Goal: Task Accomplishment & Management: Use online tool/utility

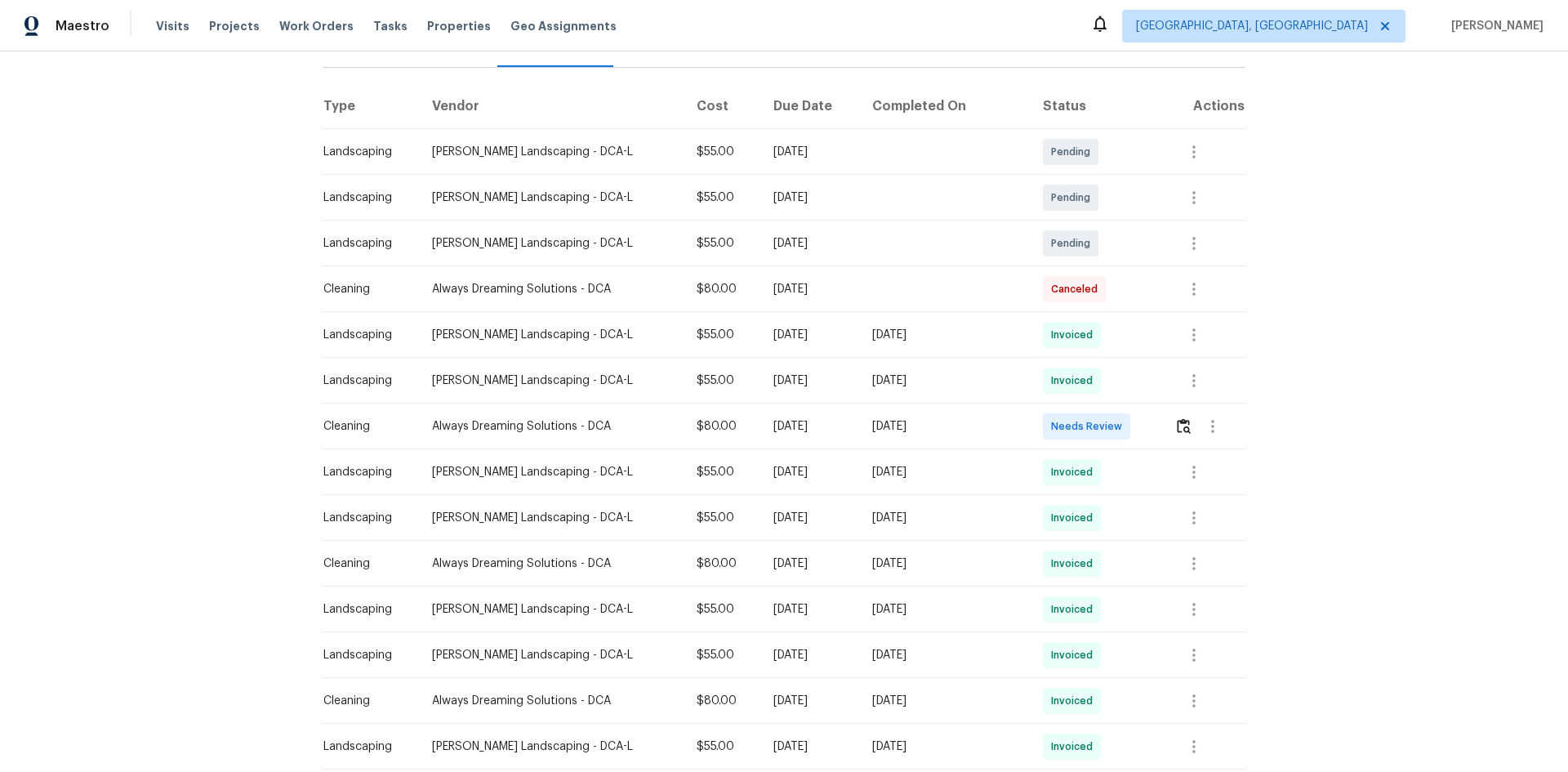
scroll to position [245, 0]
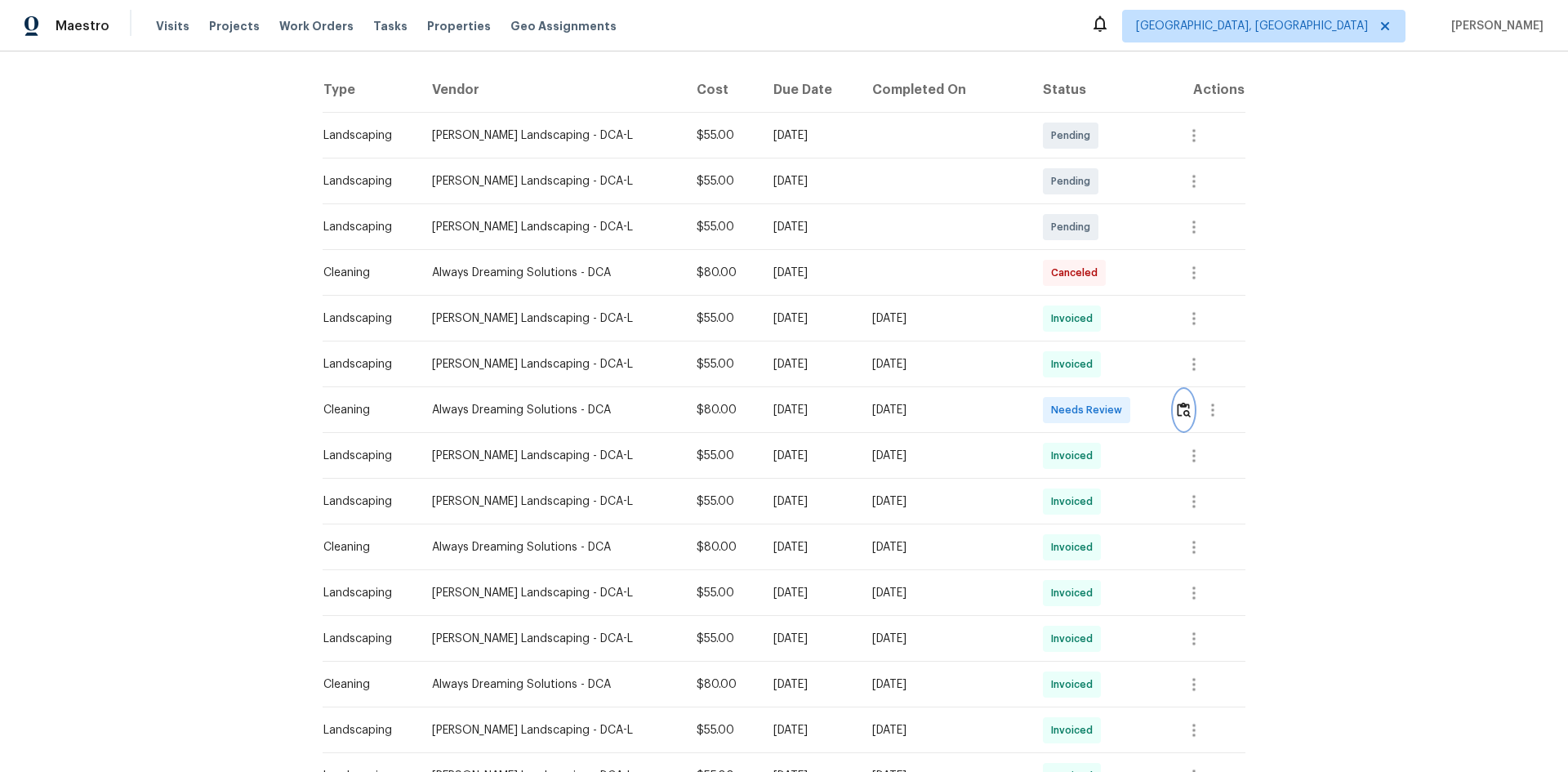
click at [1177, 410] on img "button" at bounding box center [1183, 409] width 14 height 16
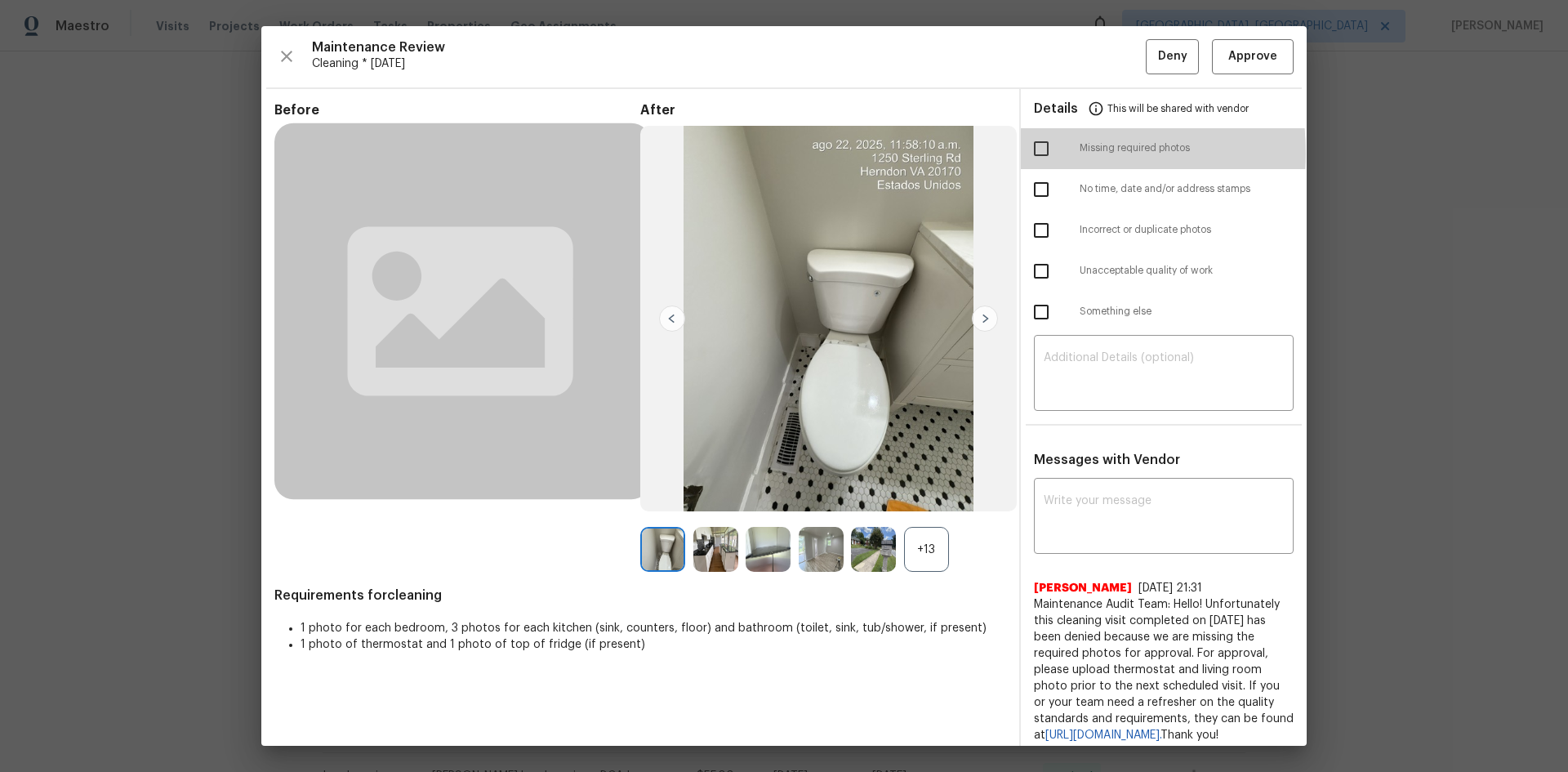
click at [1027, 153] on input "checkbox" at bounding box center [1041, 148] width 34 height 34
checkbox input "true"
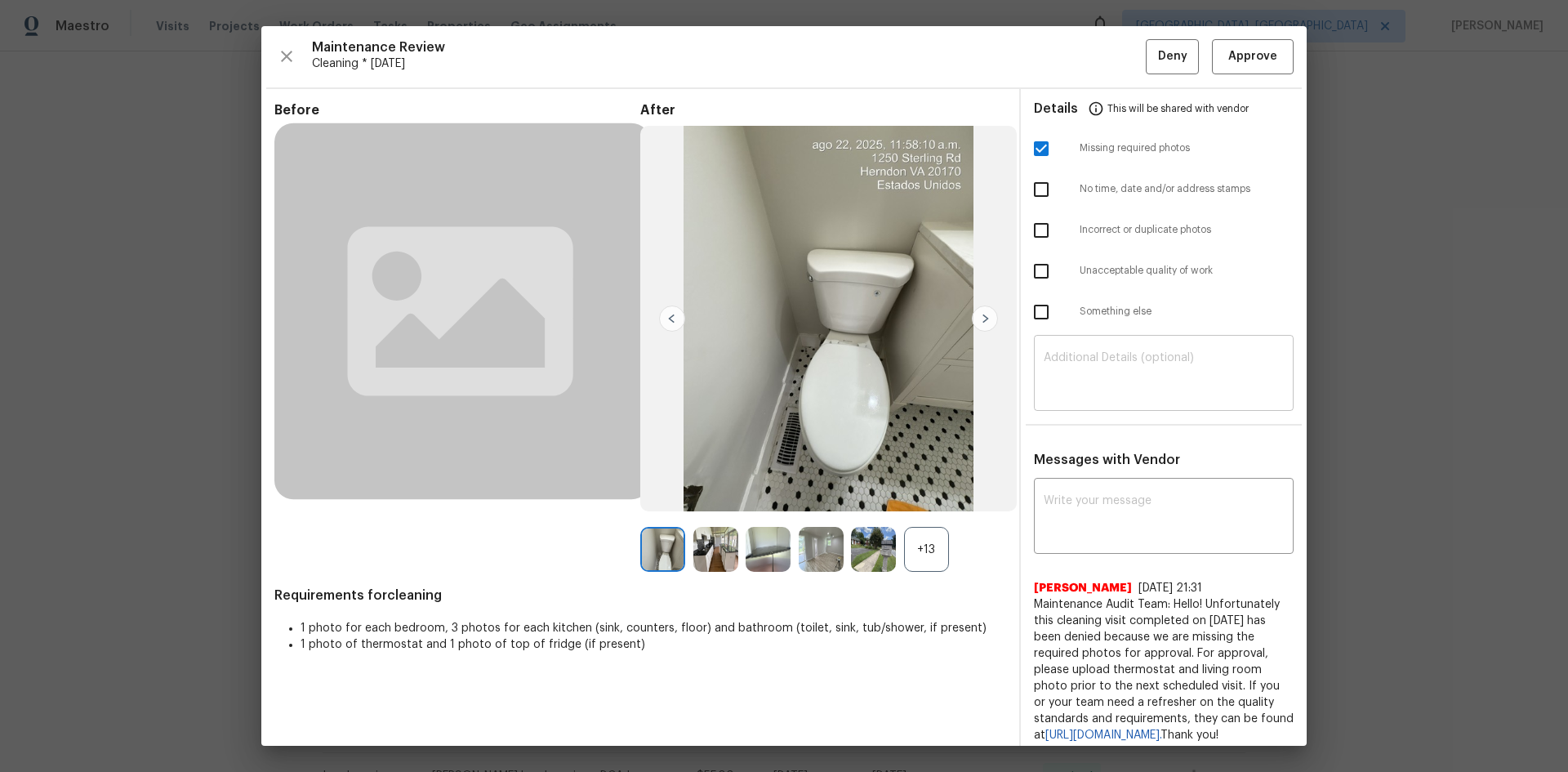
click at [1081, 362] on textarea at bounding box center [1163, 375] width 240 height 46
paste textarea "Maintenance Audit Team: Hello! Unfortunately, this Cleaning visit completed on …"
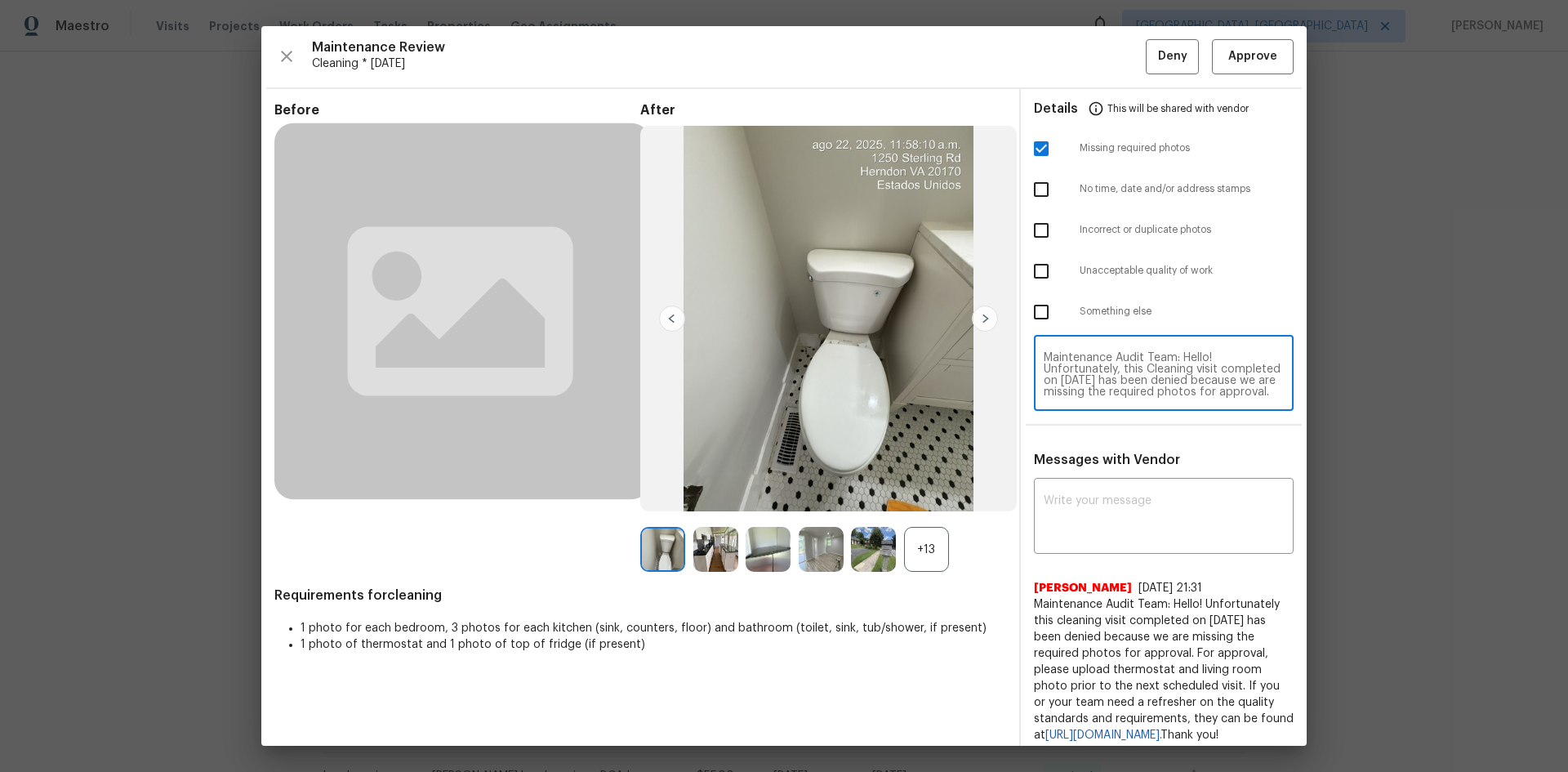
scroll to position [160, 0]
type textarea "Maintenance Audit Team: Hello! Unfortunately, this Cleaning visit completed on …"
click at [1087, 511] on textarea at bounding box center [1163, 518] width 240 height 46
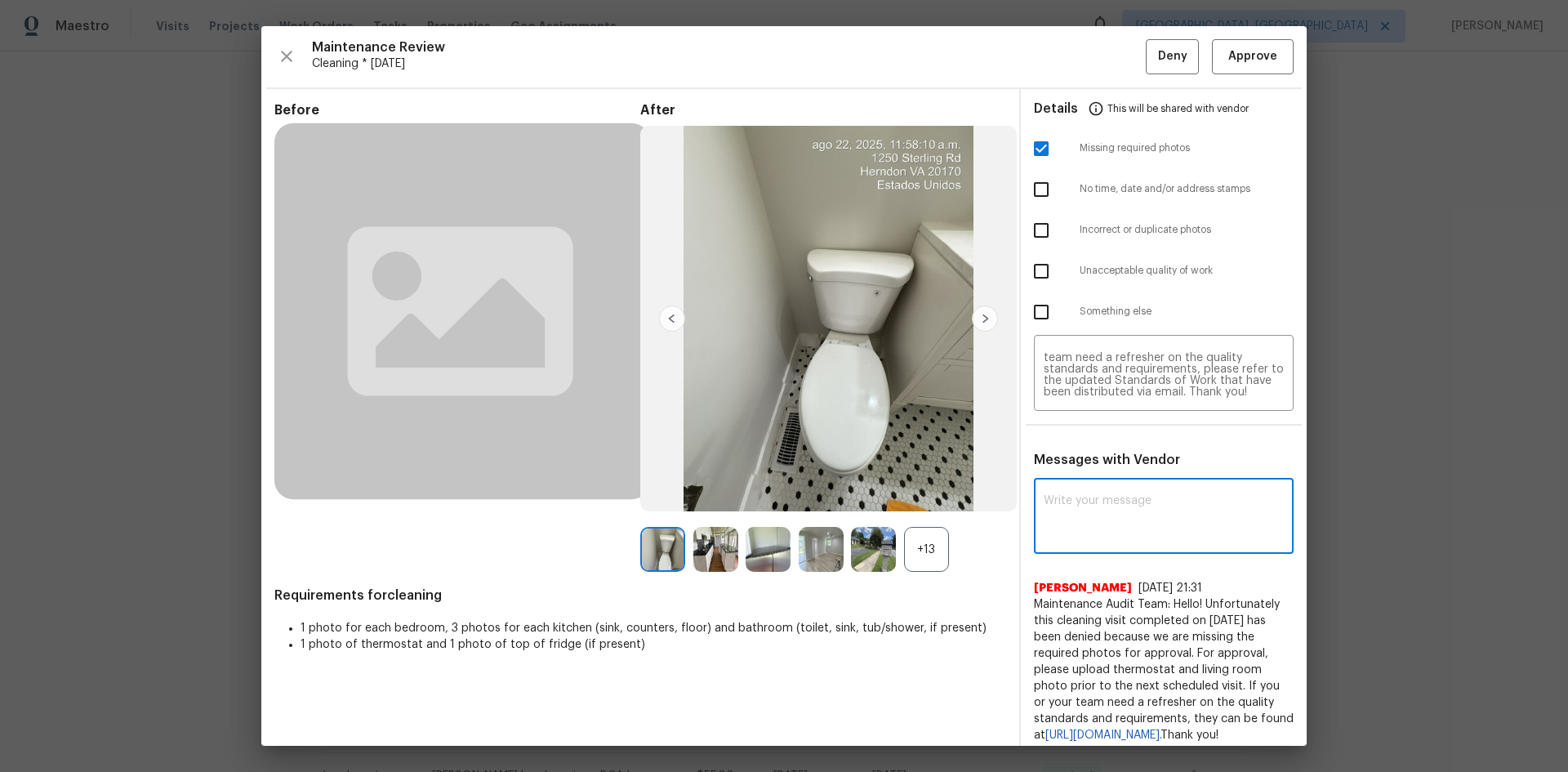
paste textarea "Maintenance Audit Team: Hello! Unfortunately, this Cleaning visit completed on …"
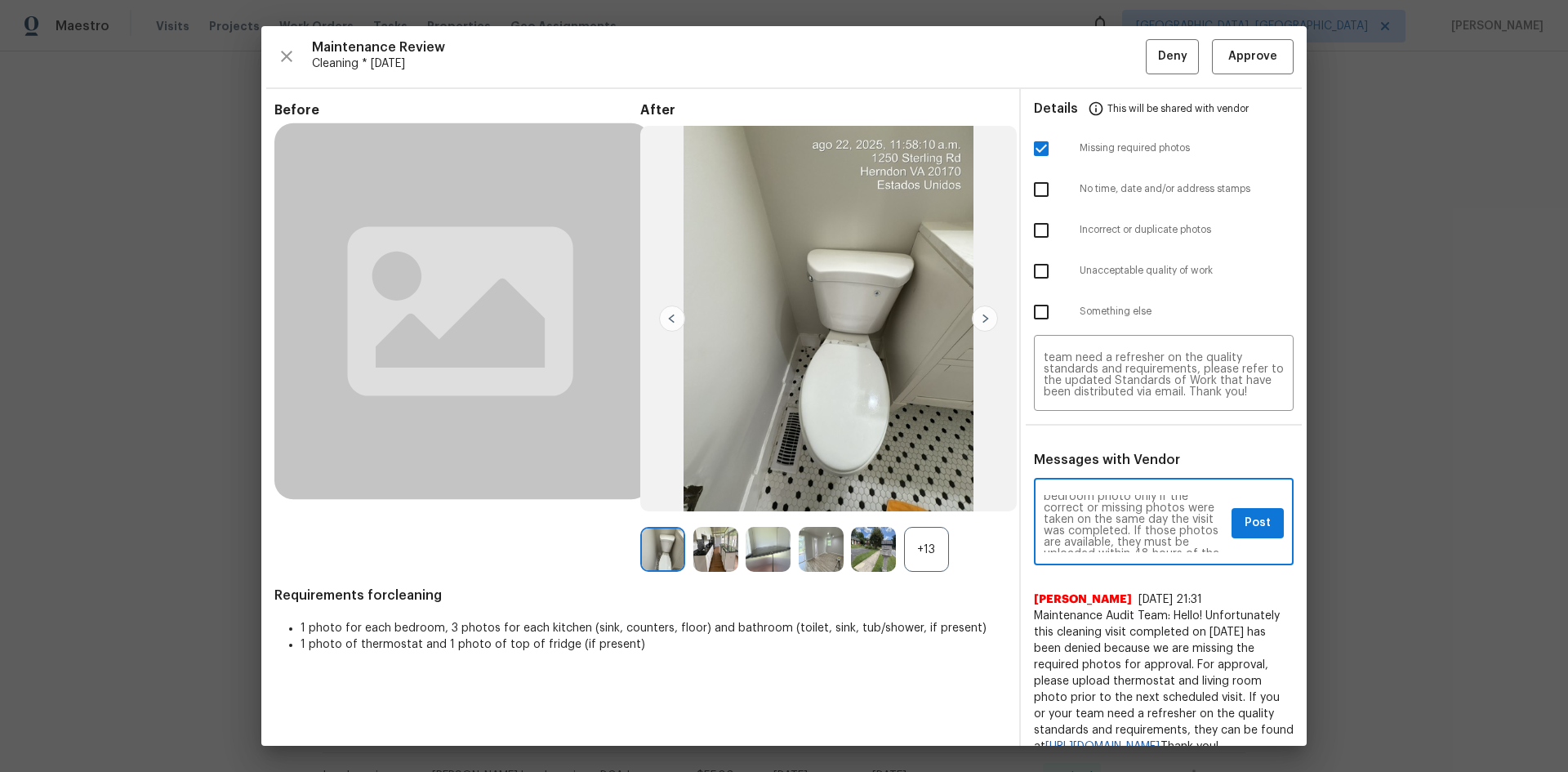
scroll to position [66, 0]
type textarea "Maintenance Audit Team: Hello! Unfortunately, this Cleaning visit completed on …"
click at [1245, 523] on span "Post" at bounding box center [1258, 523] width 26 height 21
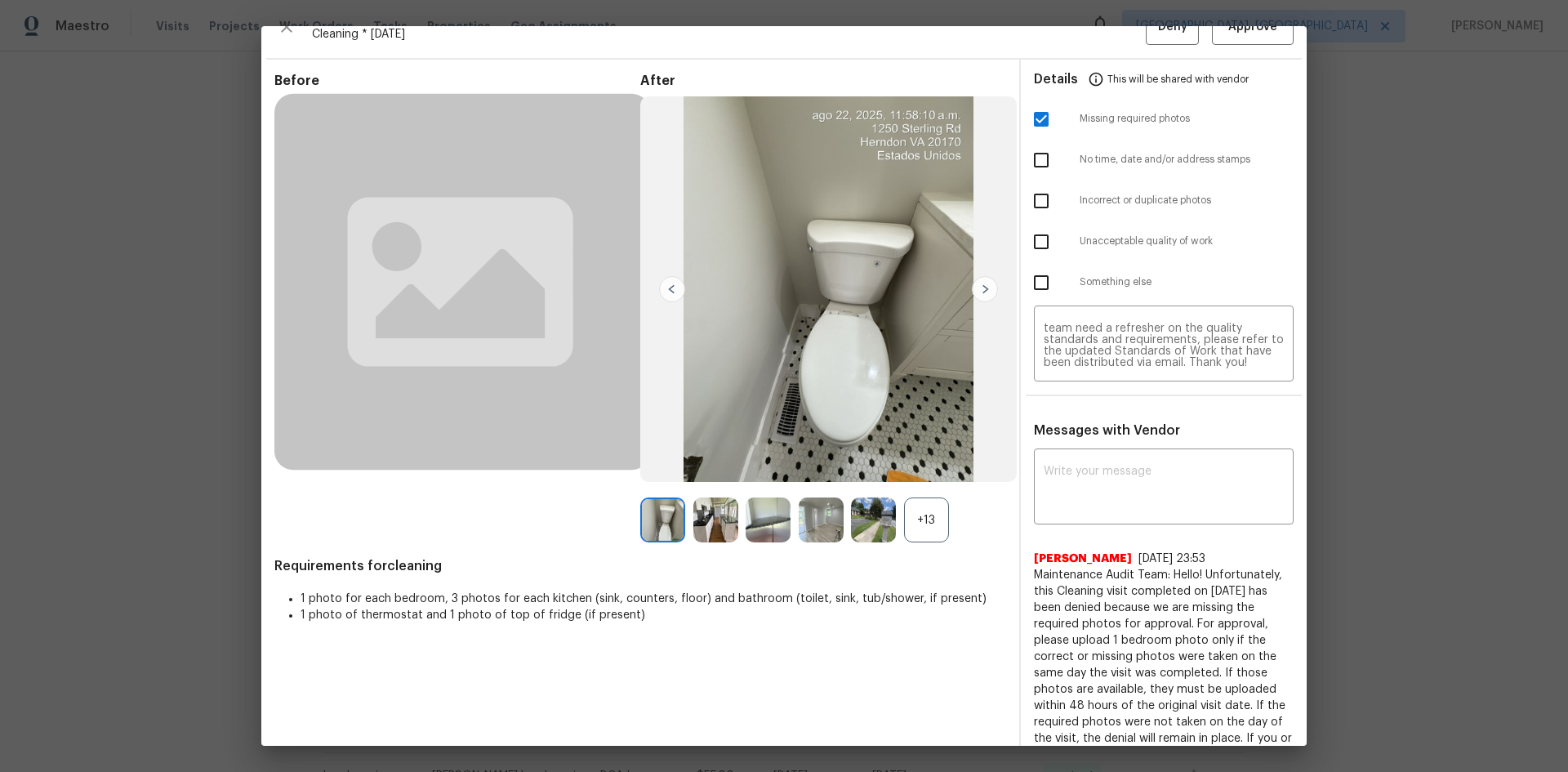
scroll to position [0, 0]
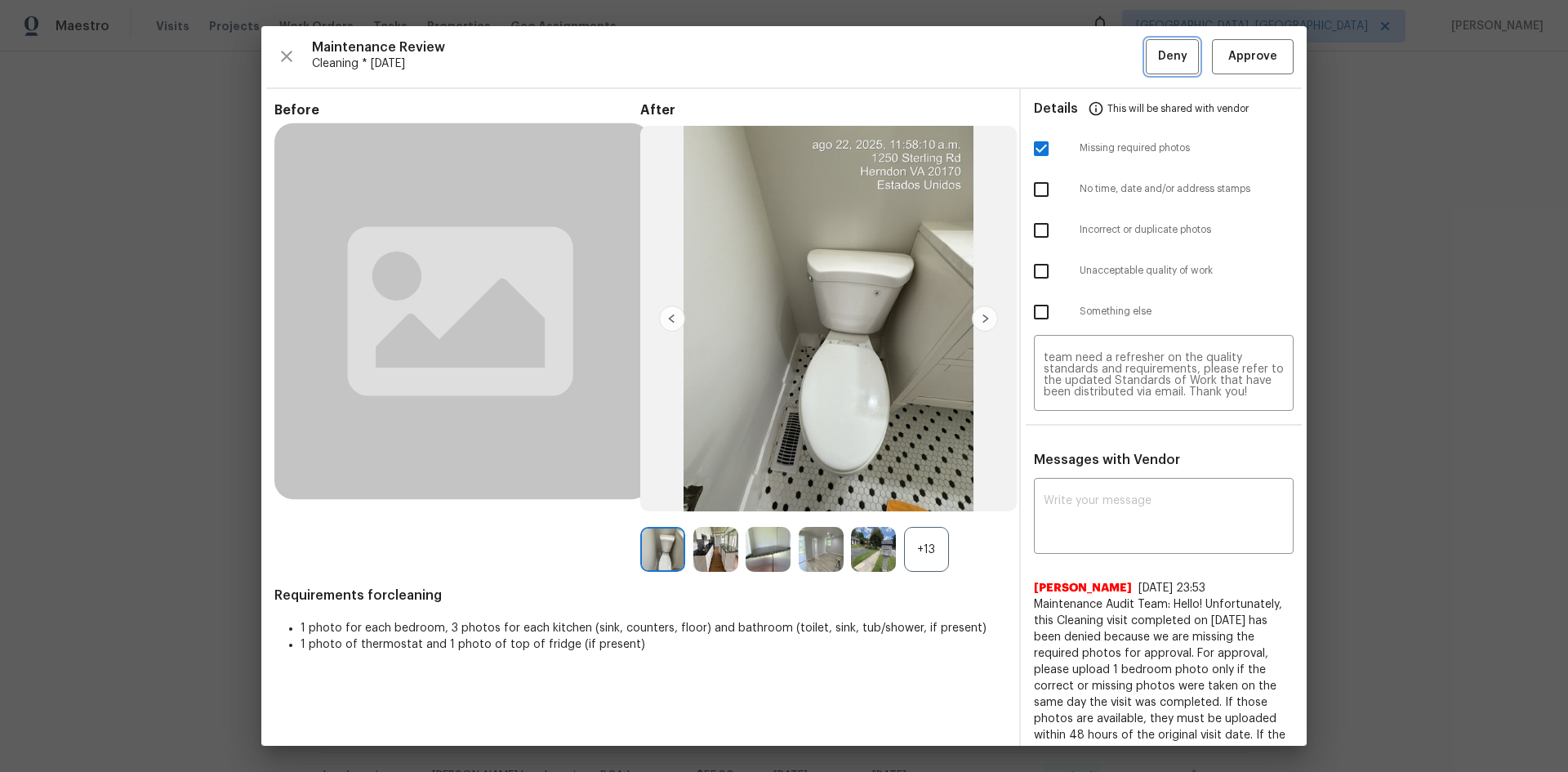
click at [1158, 56] on span "Deny" at bounding box center [1173, 57] width 30 height 21
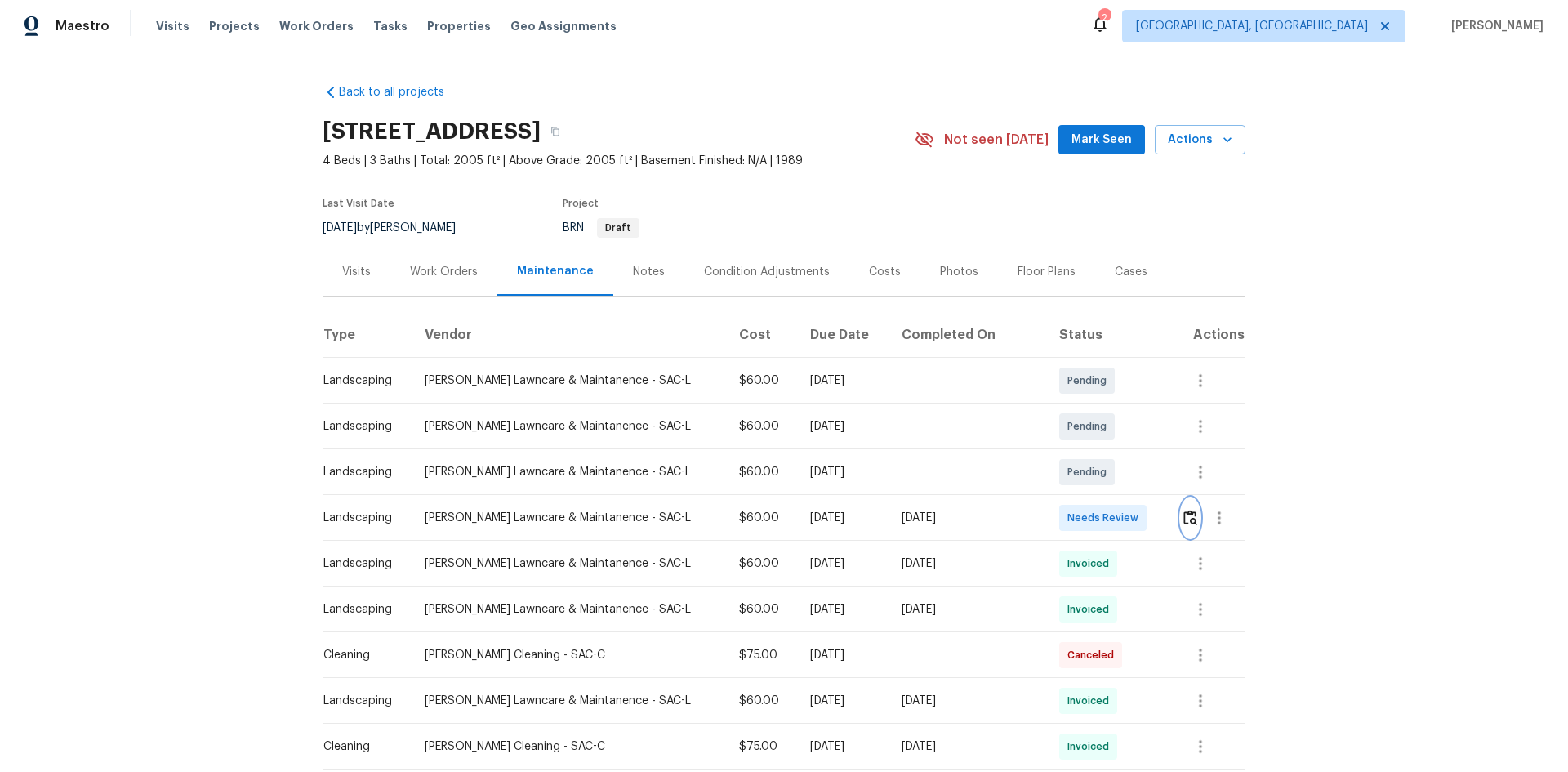
click at [1183, 520] on img "button" at bounding box center [1190, 517] width 14 height 16
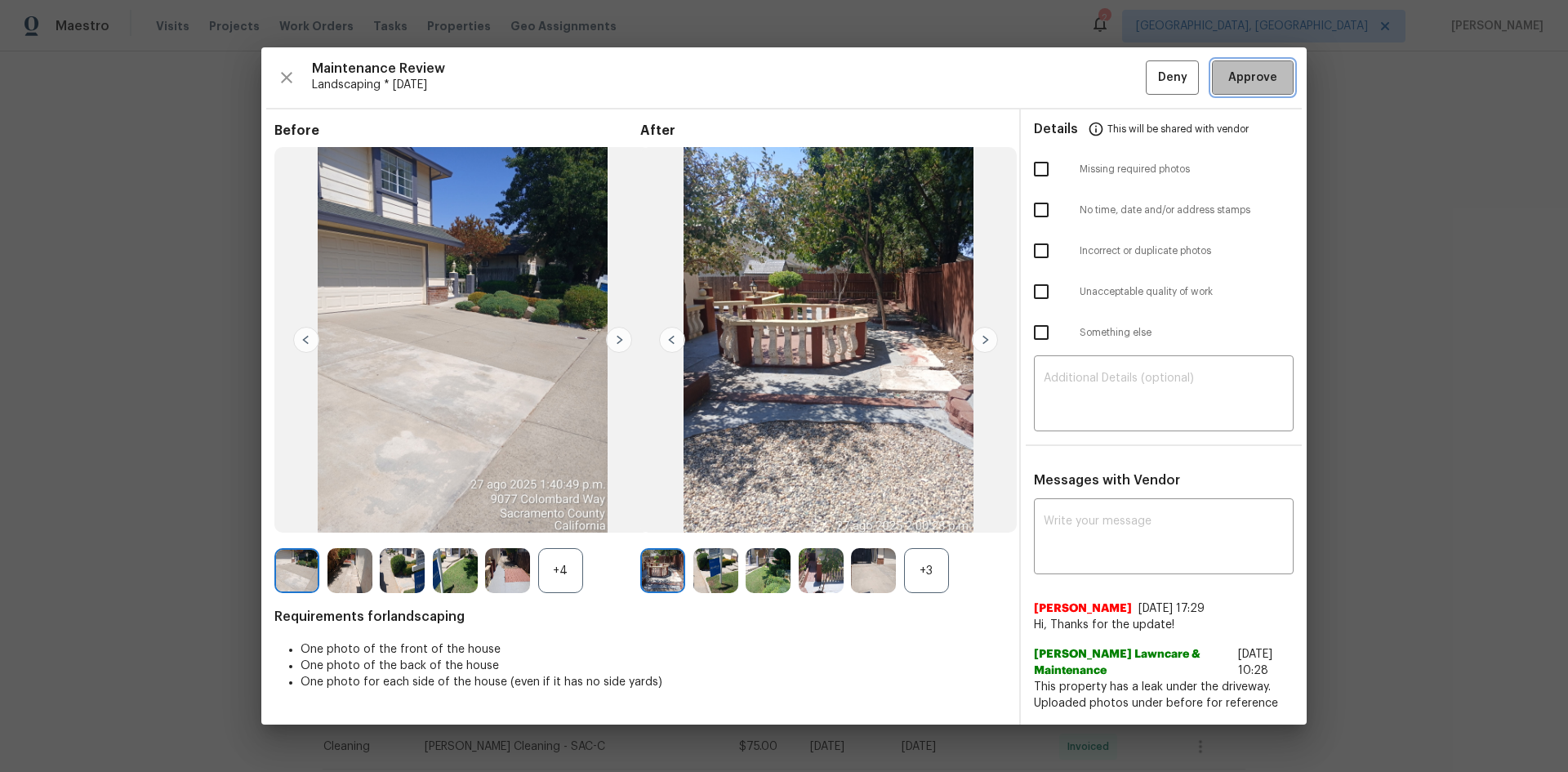
click at [1273, 66] on button "Approve" at bounding box center [1253, 78] width 82 height 35
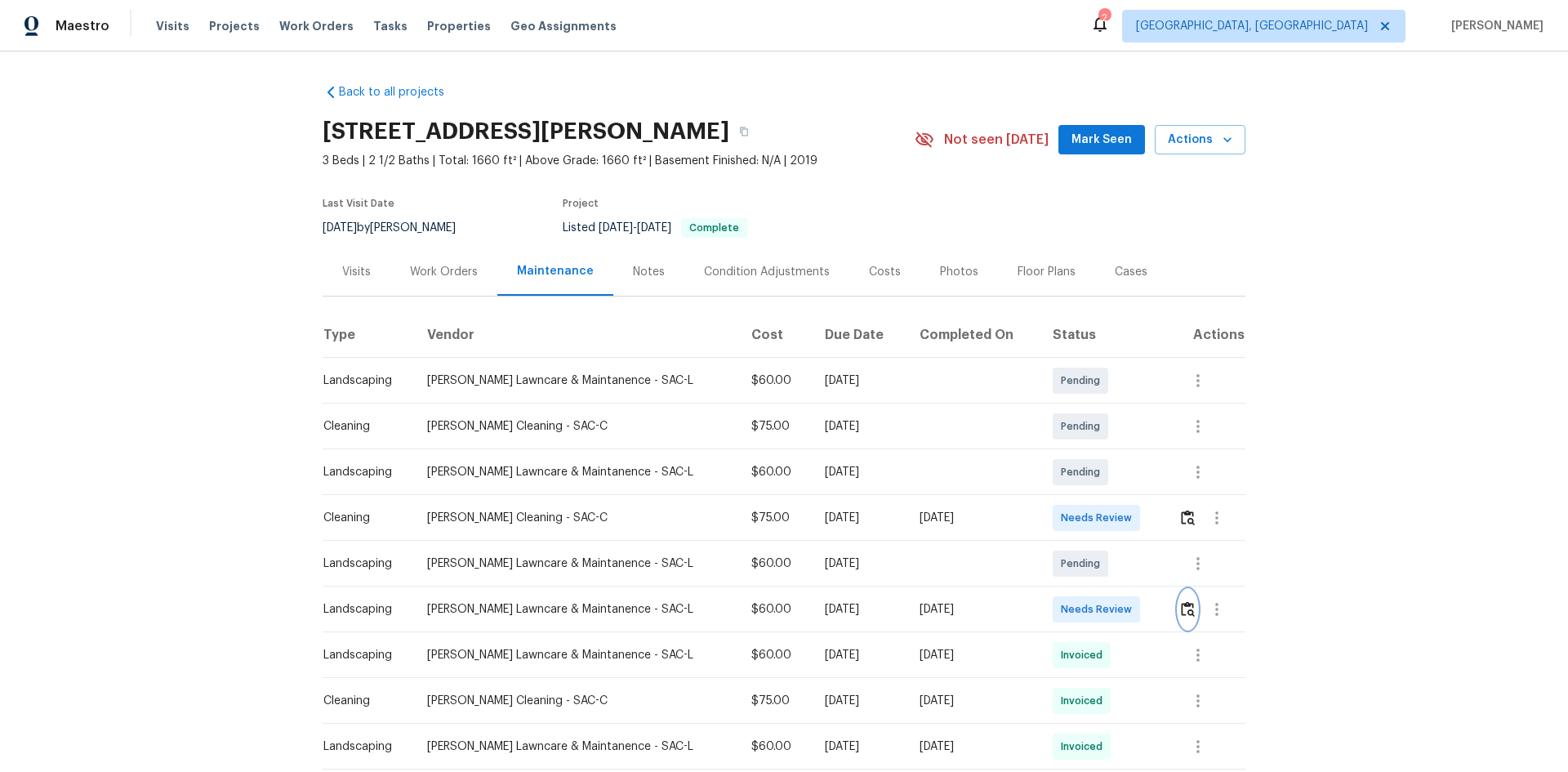
click at [1181, 602] on img "button" at bounding box center [1187, 609] width 14 height 16
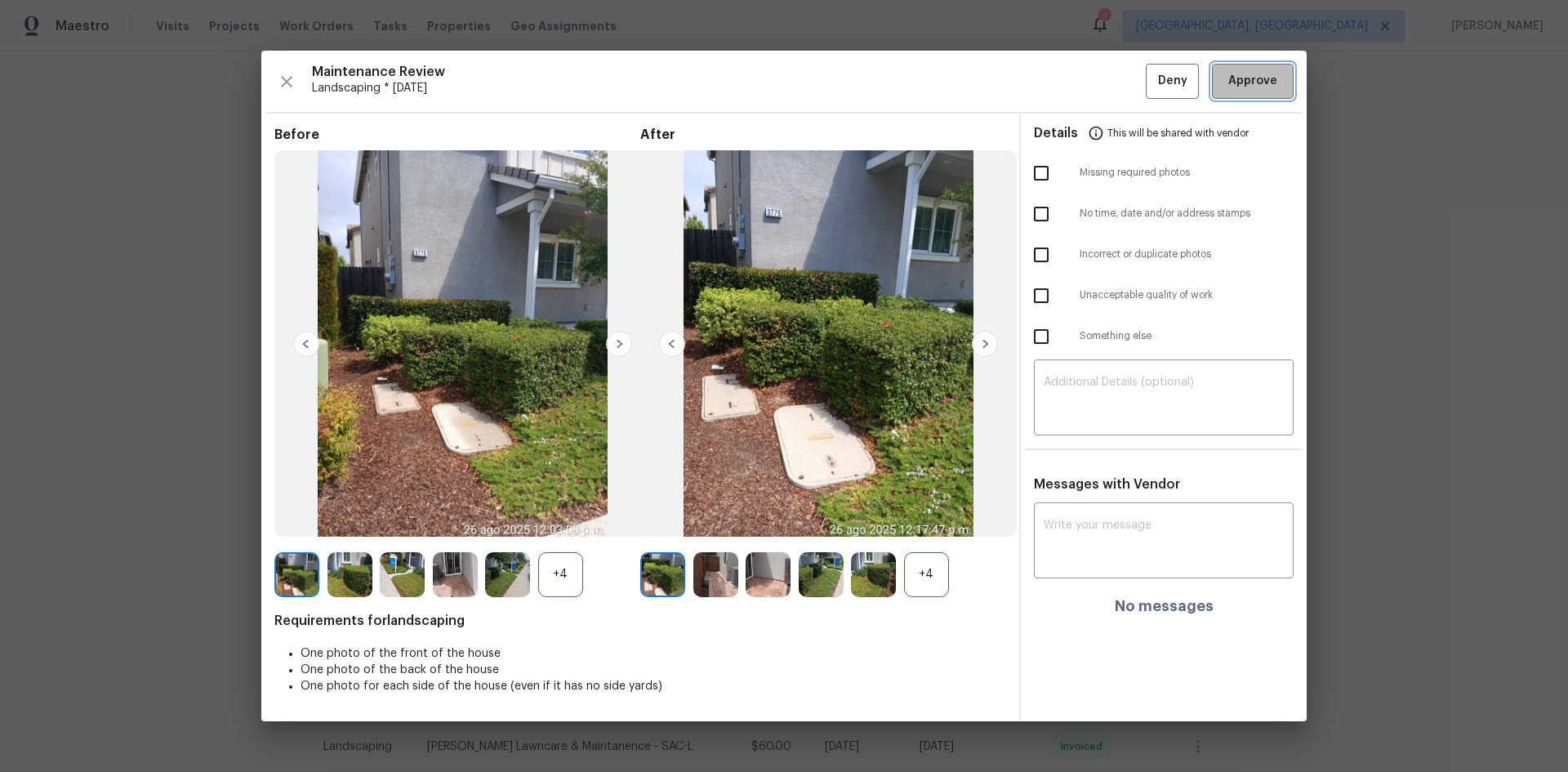
click at [1242, 76] on span "Approve" at bounding box center [1253, 81] width 49 height 21
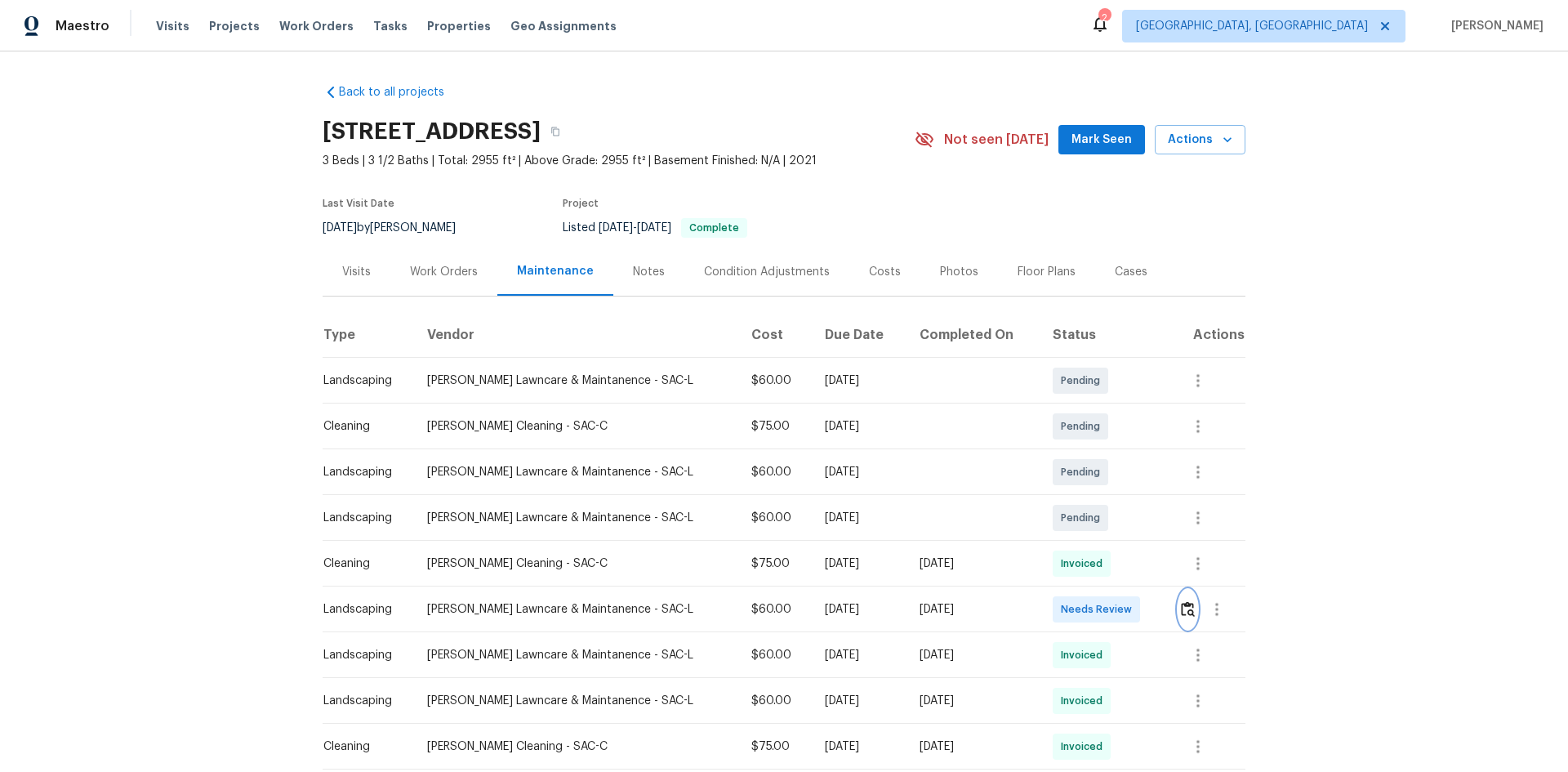
click at [1184, 606] on img "button" at bounding box center [1187, 609] width 14 height 16
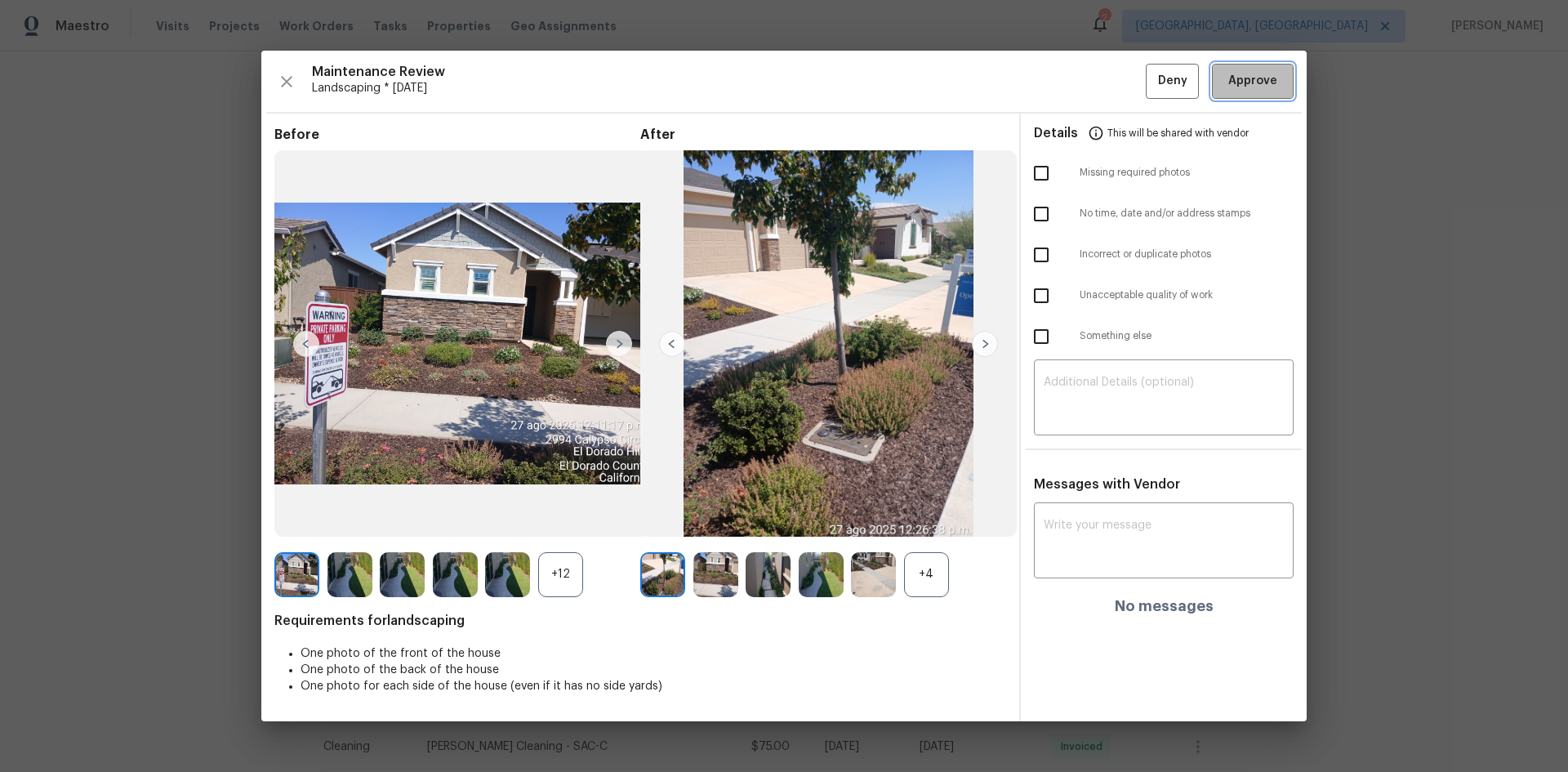
click at [1242, 77] on span "Approve" at bounding box center [1253, 81] width 49 height 21
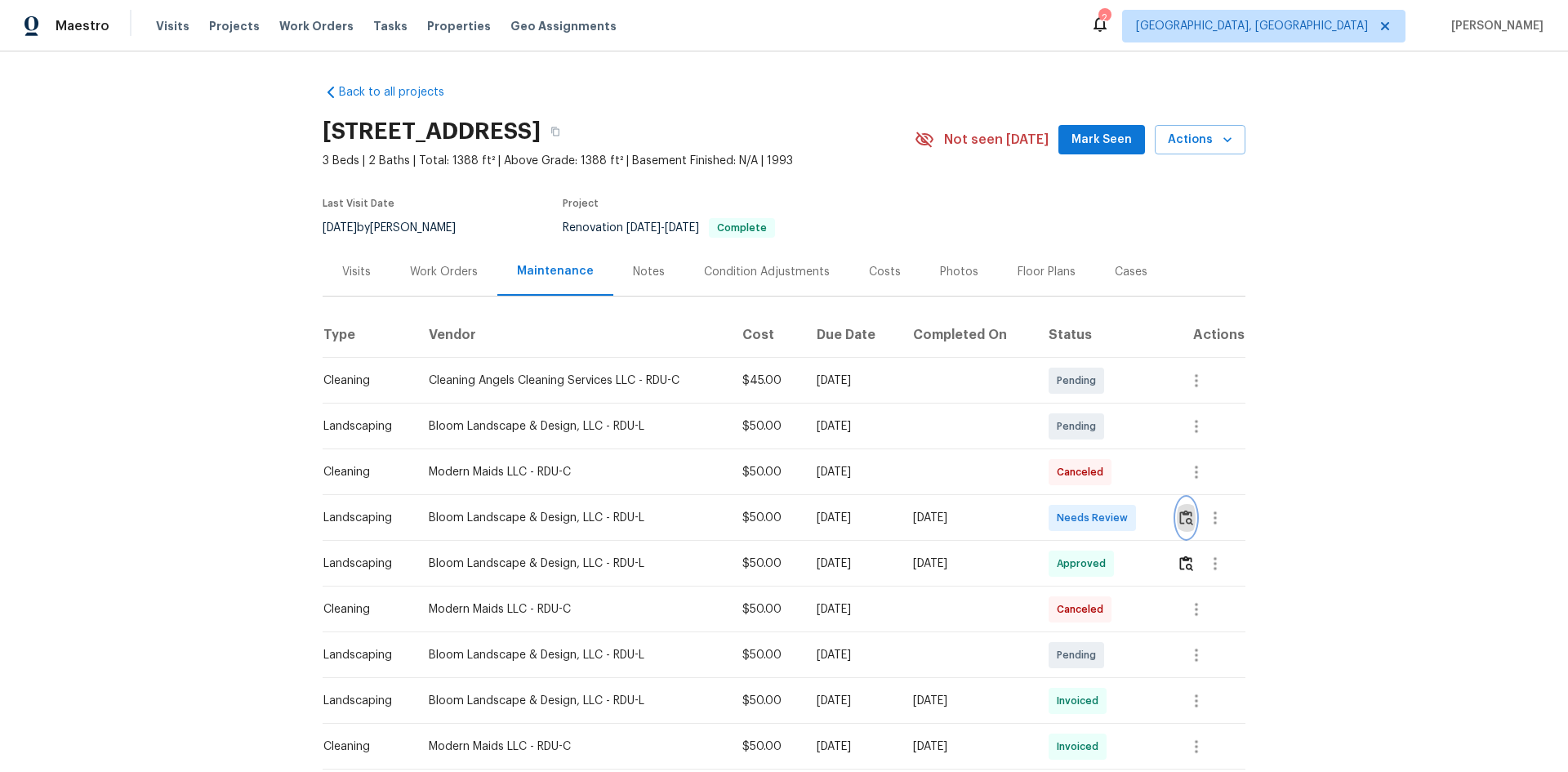
click at [1181, 518] on img "button" at bounding box center [1186, 517] width 14 height 16
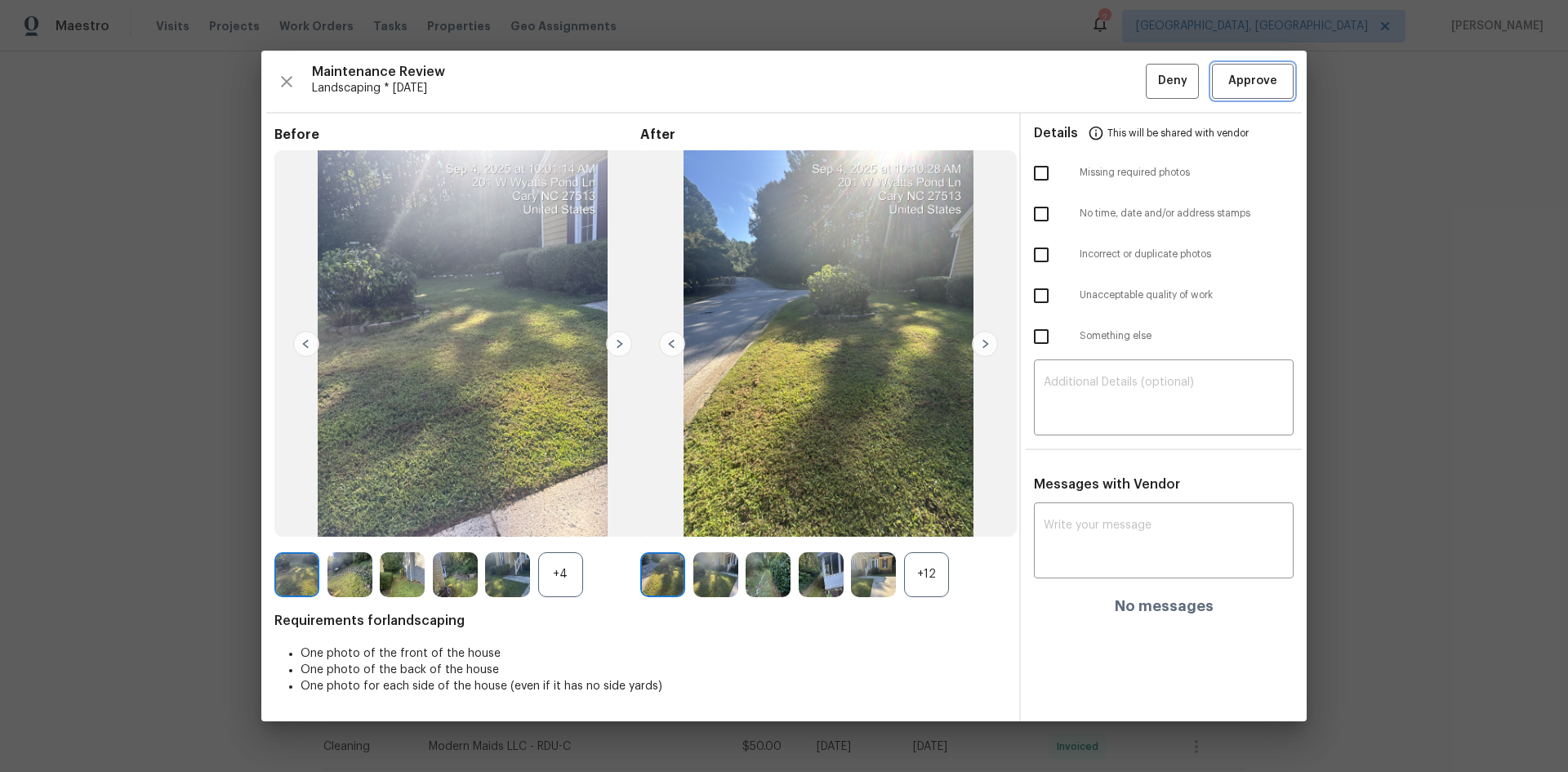
drag, startPoint x: 1268, startPoint y: 79, endPoint x: 1239, endPoint y: 89, distance: 30.7
click at [1267, 80] on span "Approve" at bounding box center [1253, 81] width 49 height 21
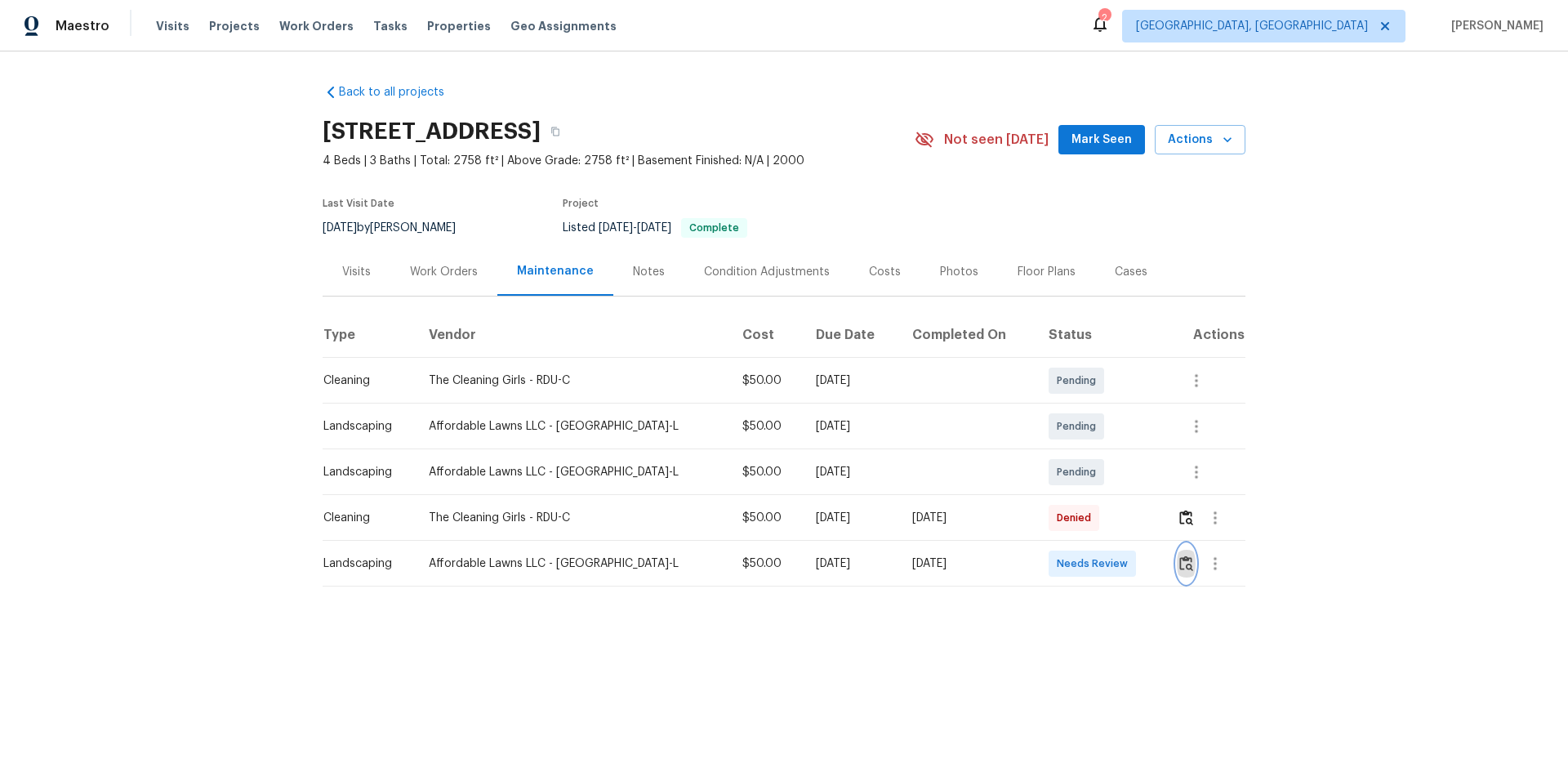
click at [1179, 564] on img "button" at bounding box center [1186, 563] width 14 height 16
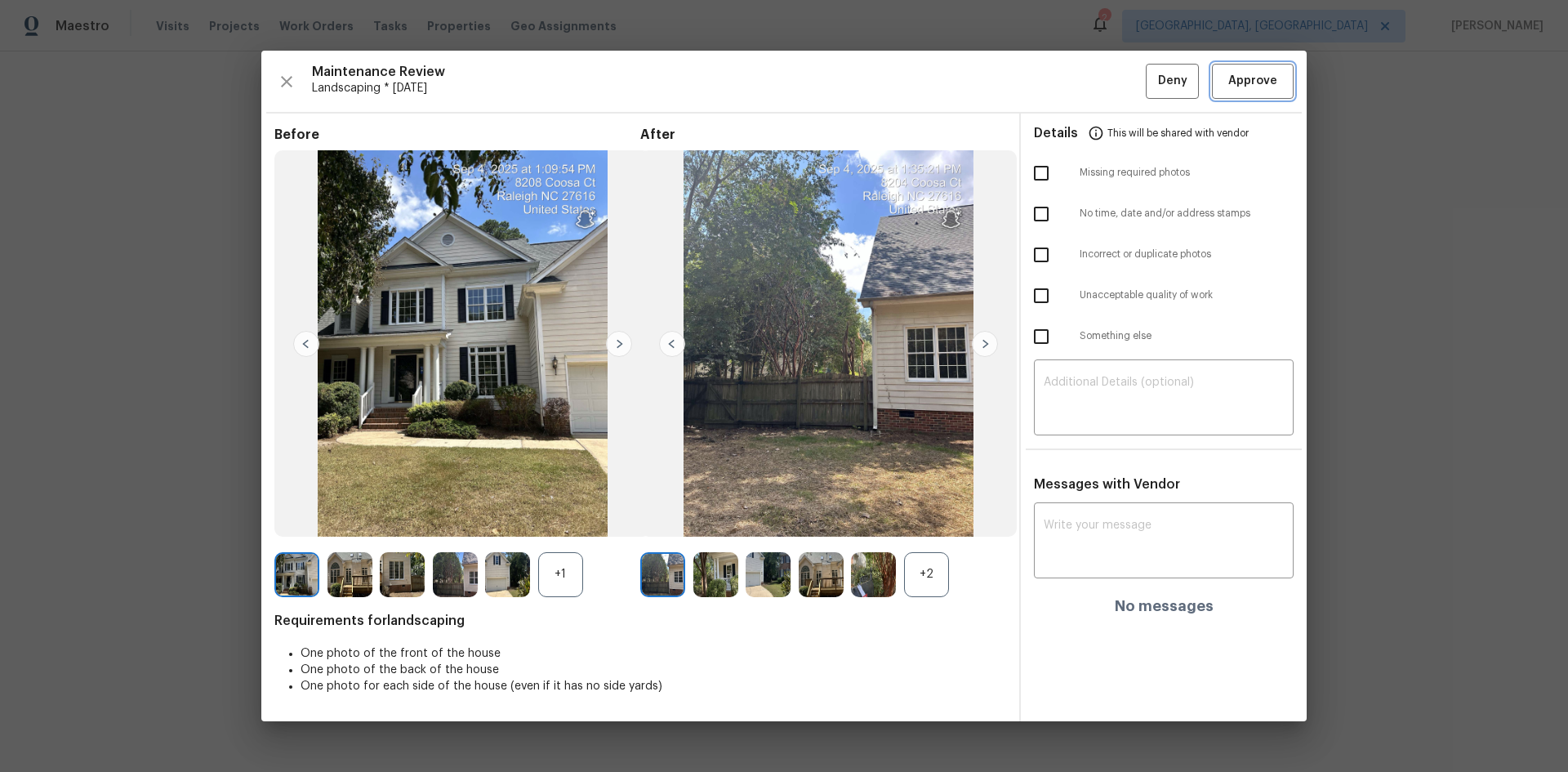
click at [1232, 95] on button "Approve" at bounding box center [1253, 81] width 82 height 35
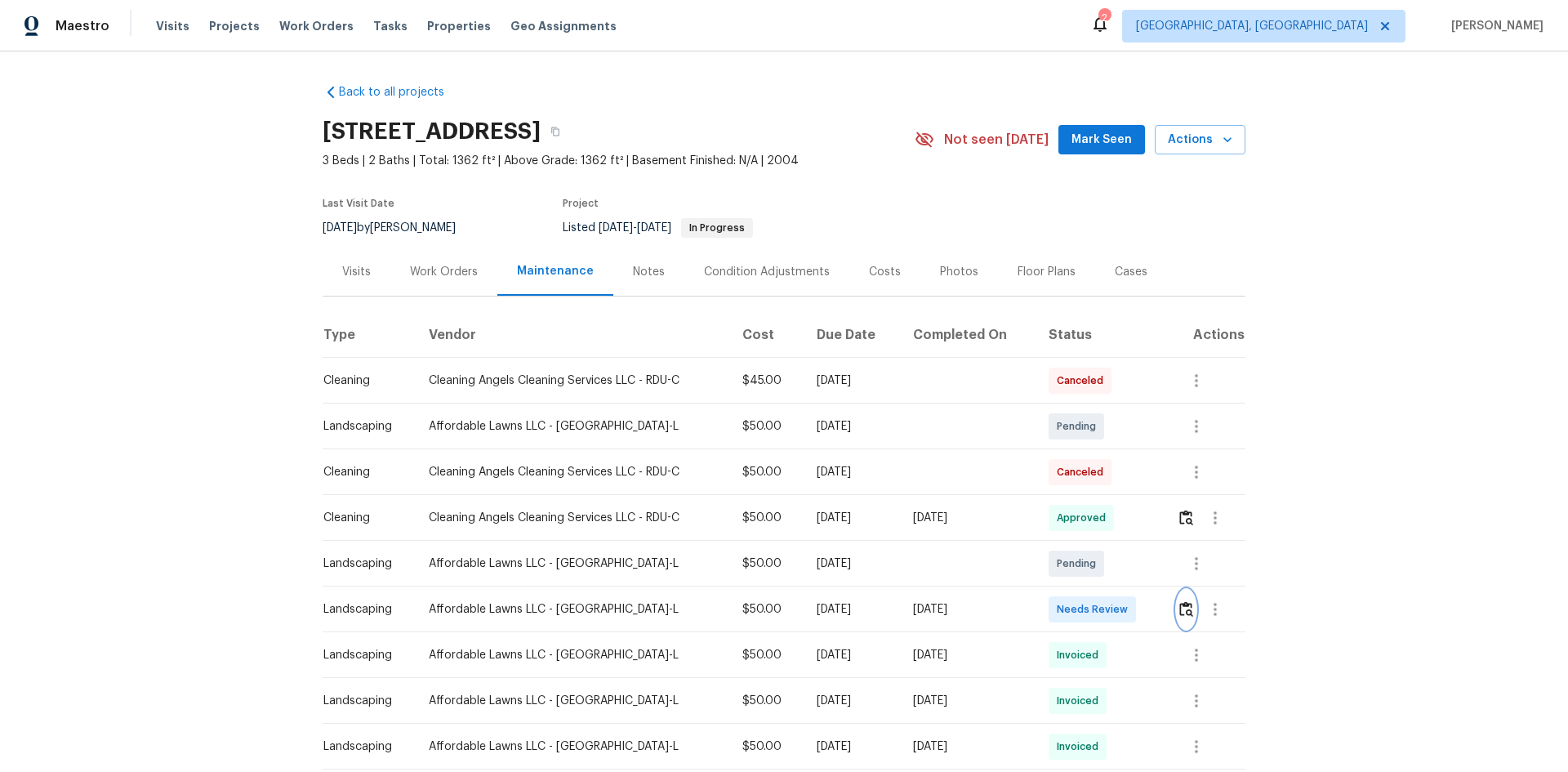
click at [1188, 612] on img "button" at bounding box center [1186, 609] width 14 height 16
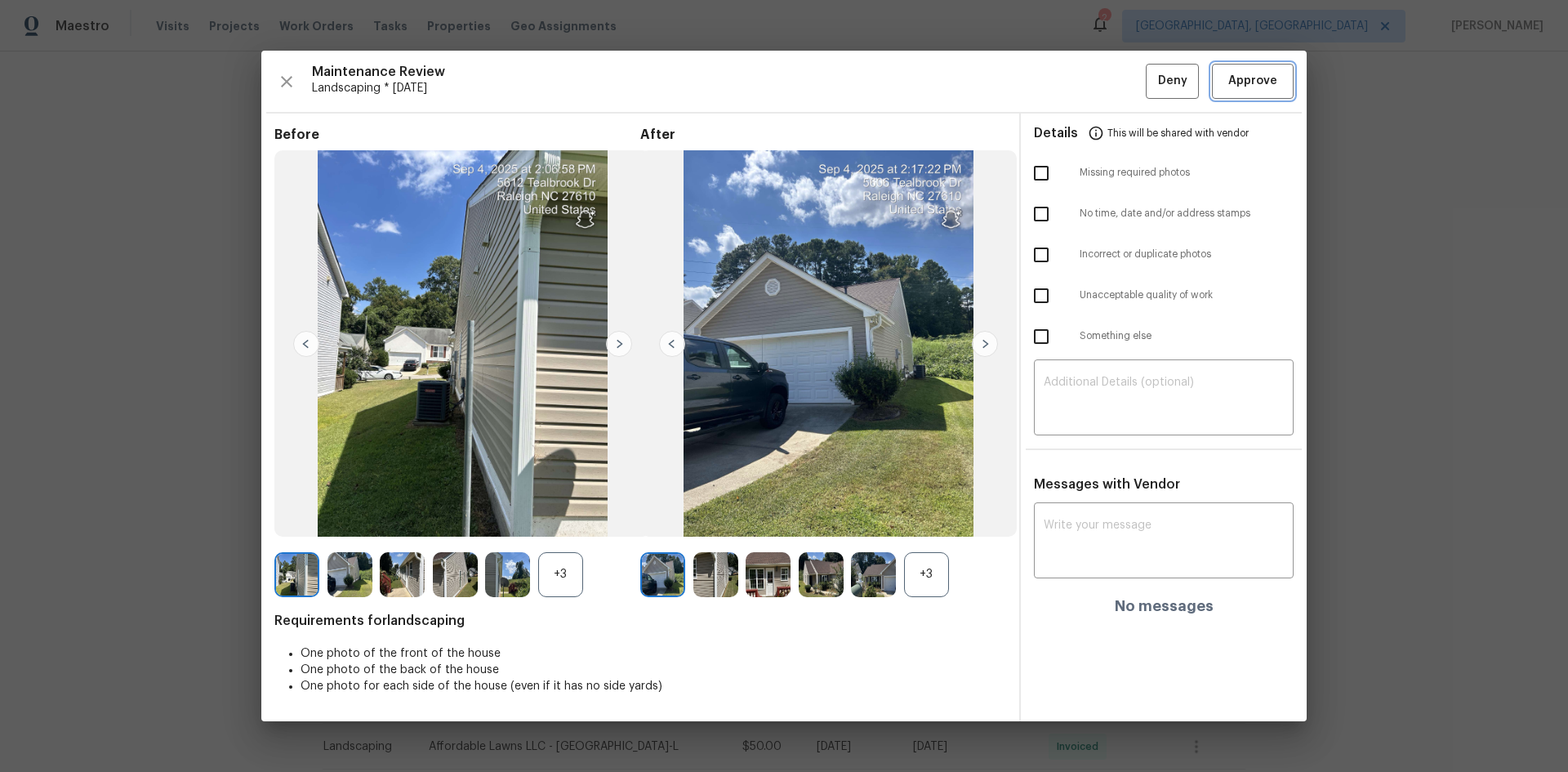
click at [1272, 93] on button "Approve" at bounding box center [1253, 81] width 82 height 35
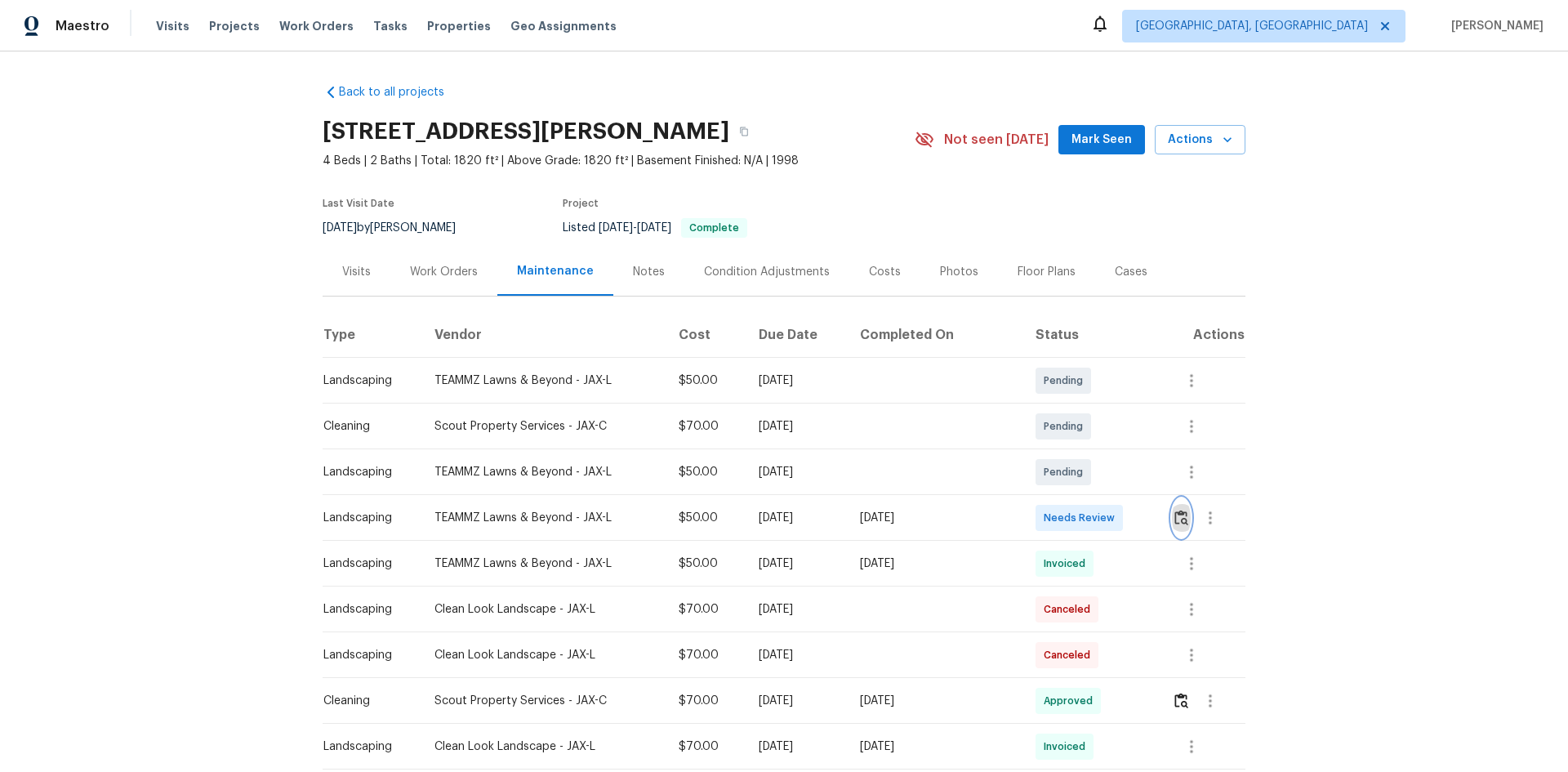
click at [1174, 514] on img "button" at bounding box center [1181, 517] width 14 height 16
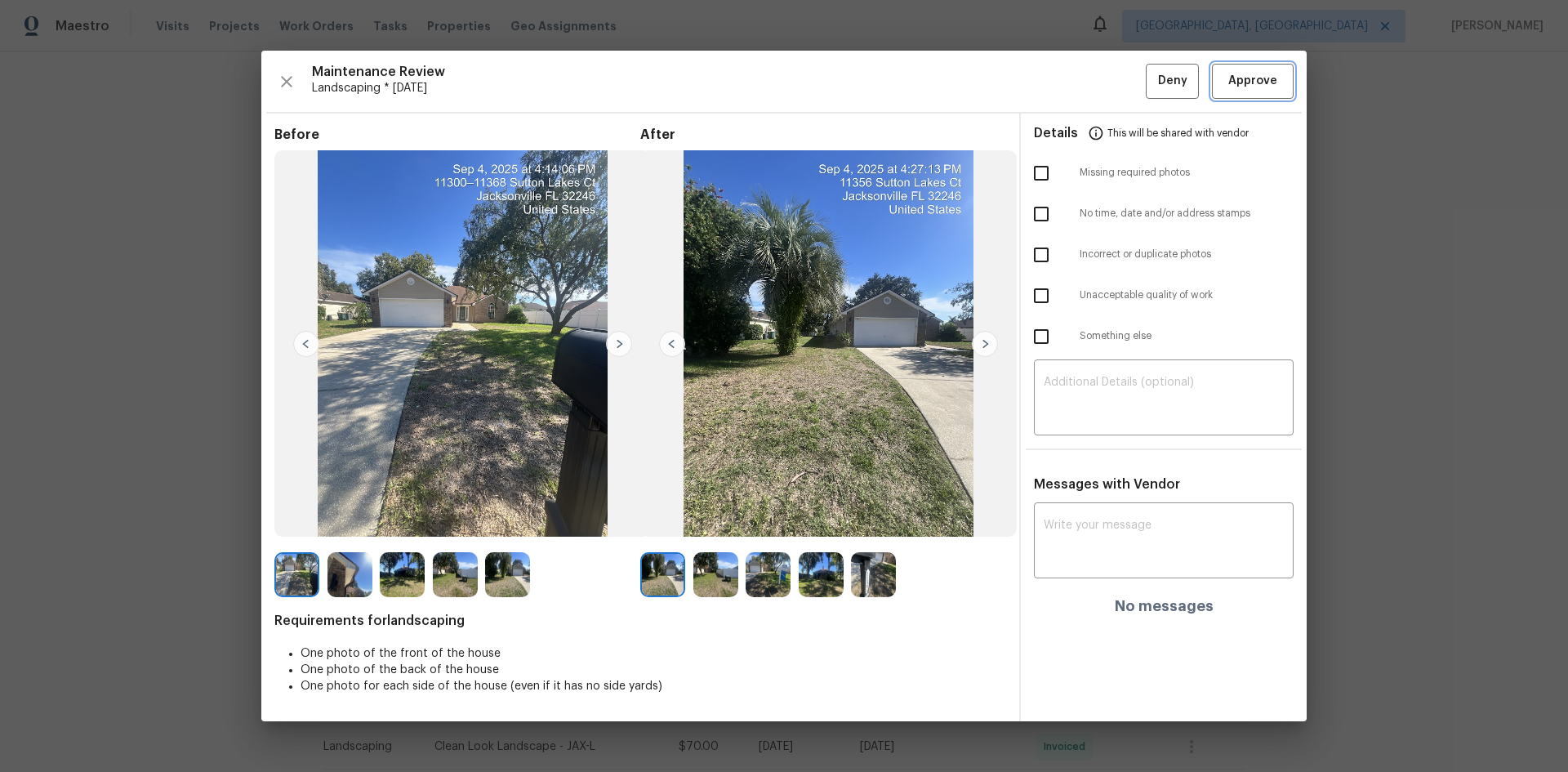
click at [1252, 79] on span "Approve" at bounding box center [1253, 81] width 49 height 21
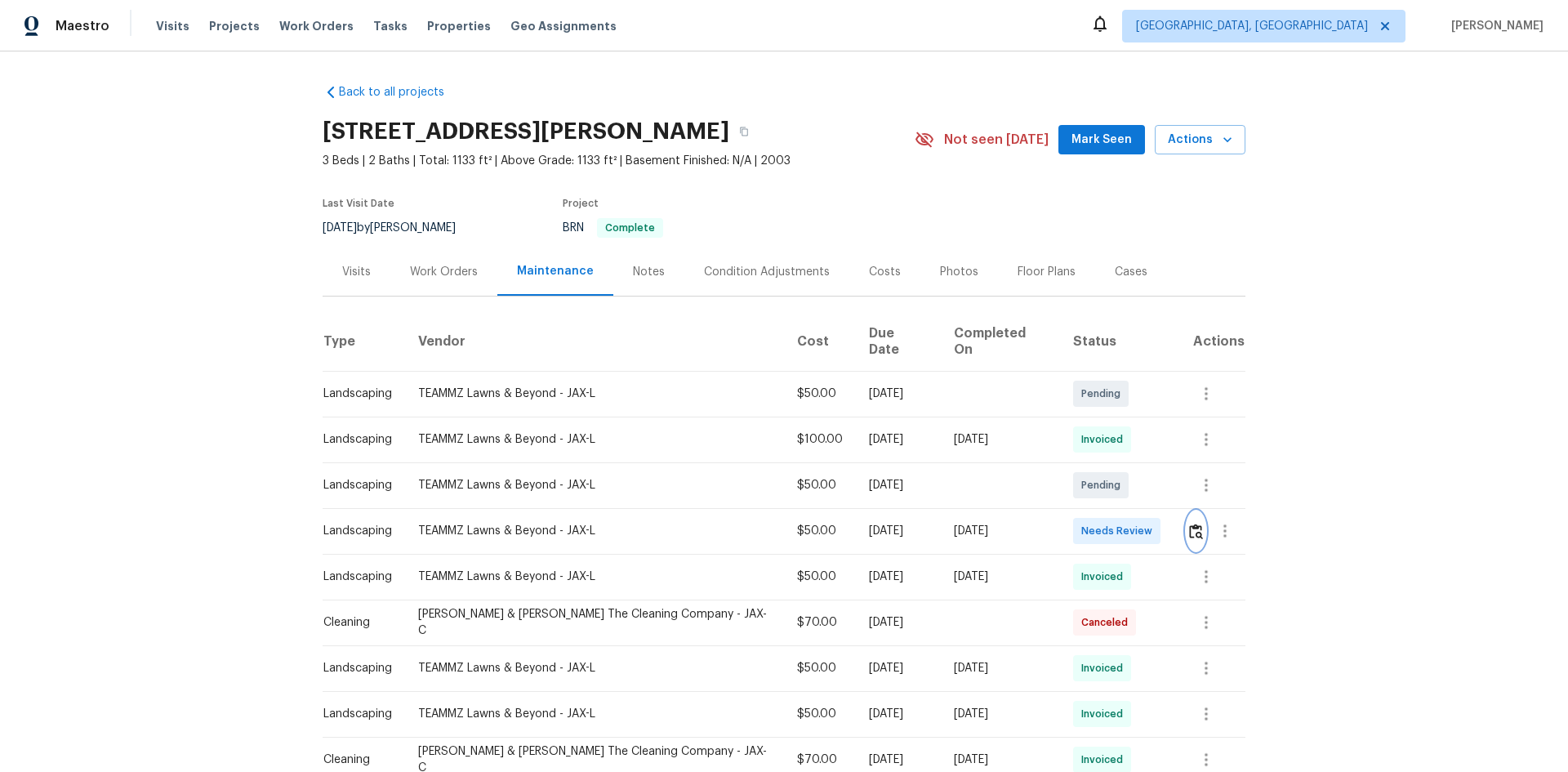
click at [1189, 523] on img "button" at bounding box center [1195, 531] width 14 height 16
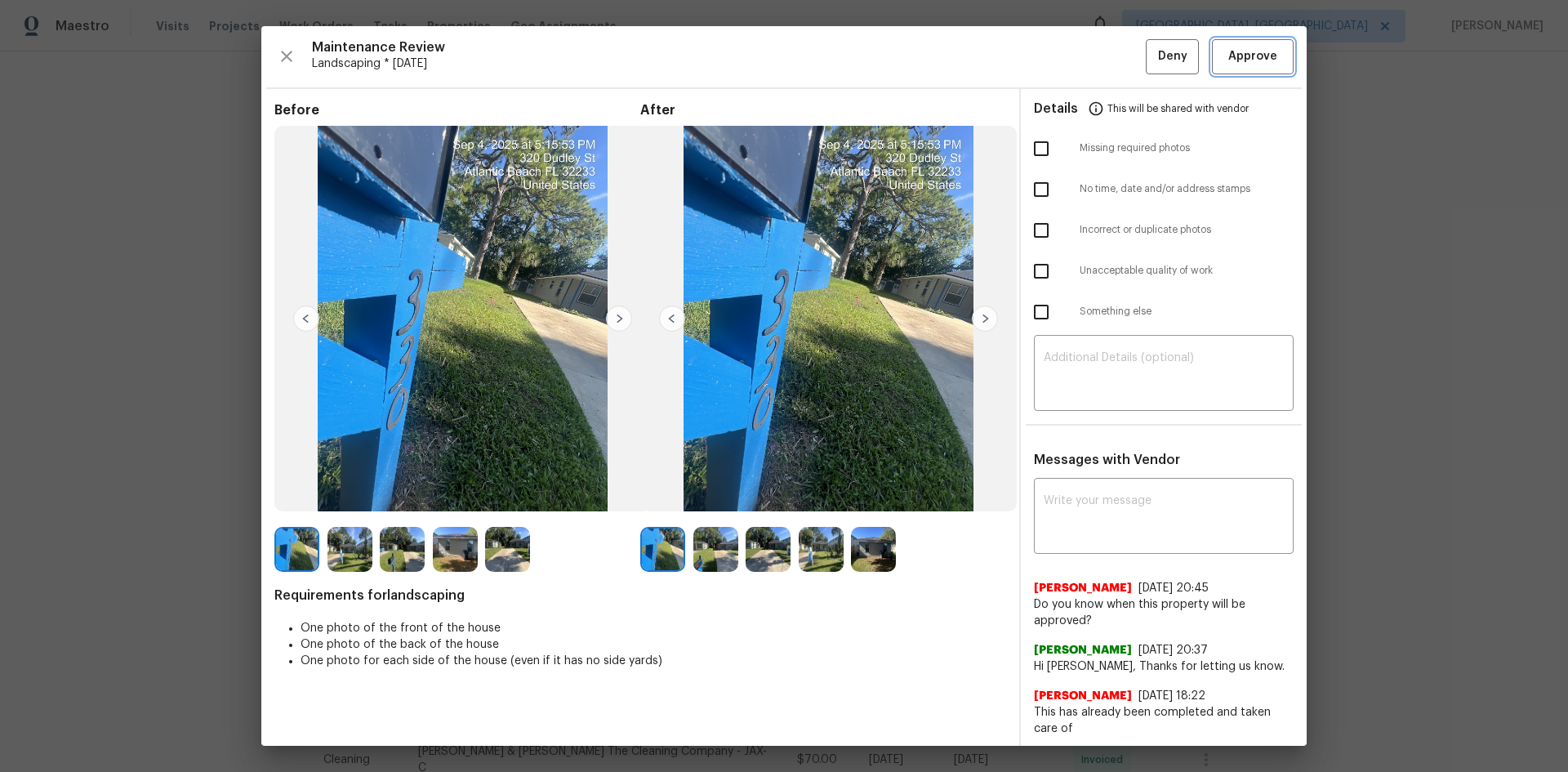
click at [1237, 62] on span "Approve" at bounding box center [1253, 57] width 49 height 21
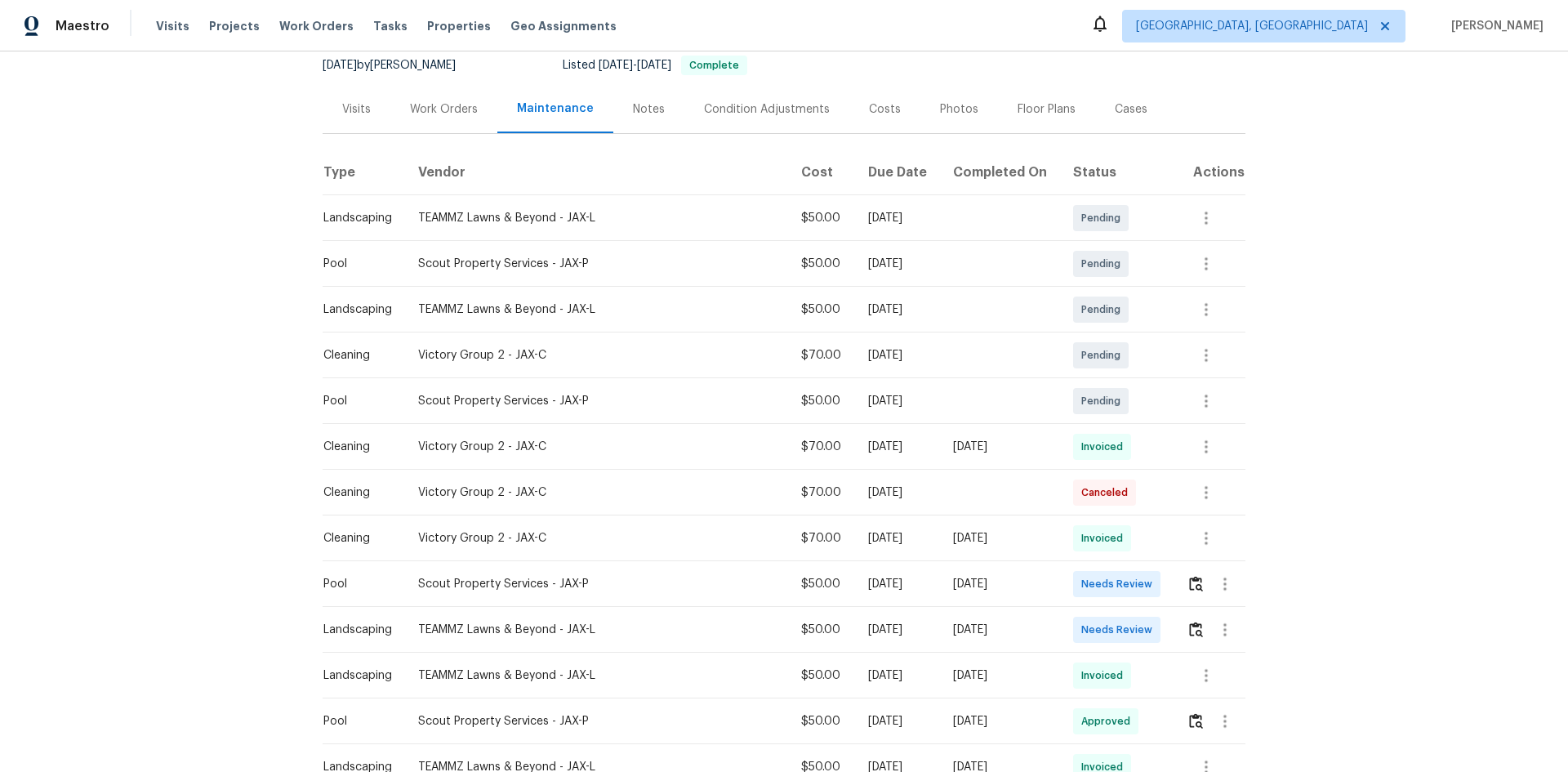
scroll to position [163, 0]
click at [1189, 630] on img "button" at bounding box center [1195, 628] width 14 height 16
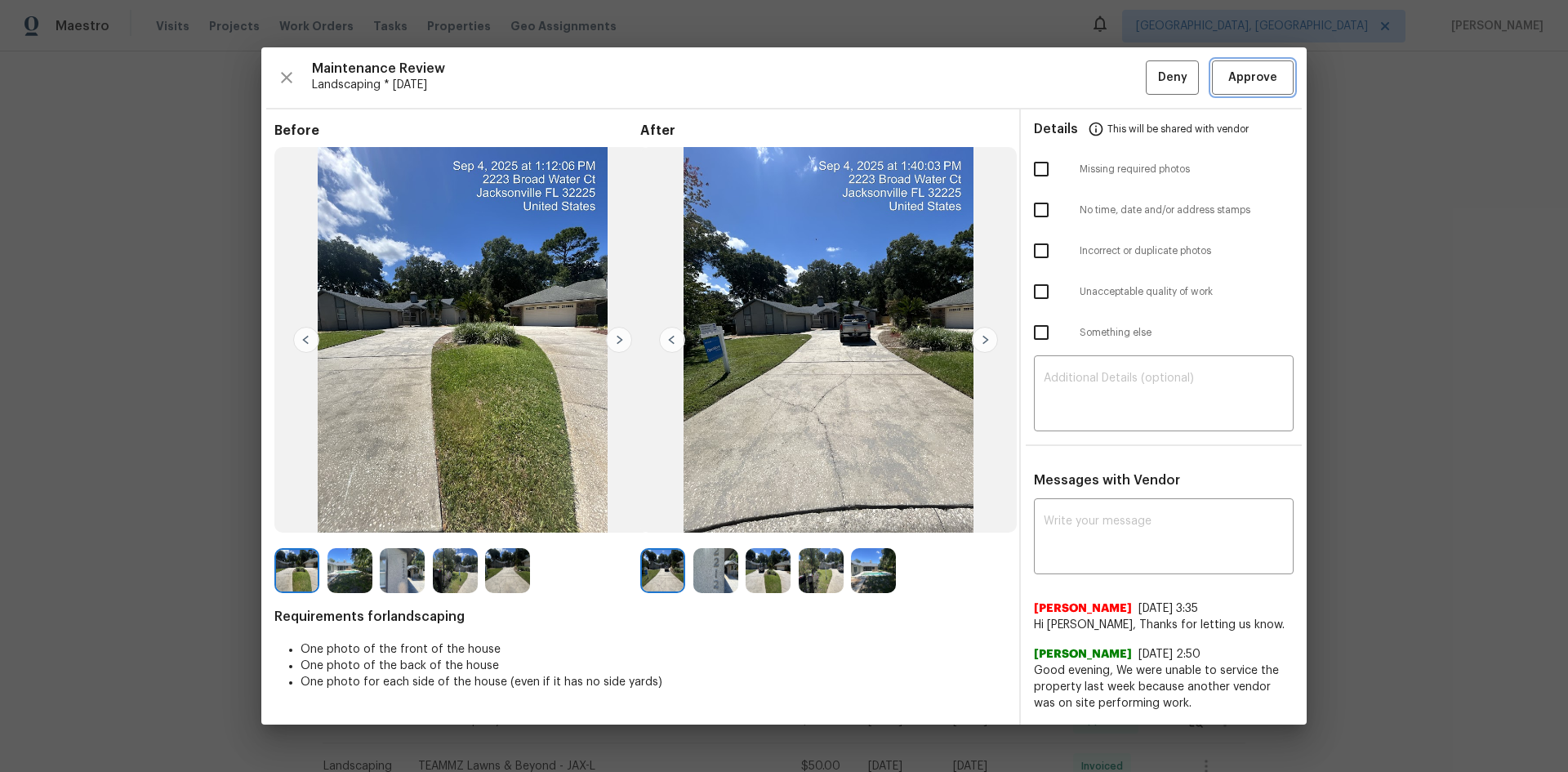
drag, startPoint x: 1276, startPoint y: 67, endPoint x: 1266, endPoint y: 71, distance: 10.8
click at [1276, 68] on span "Approve" at bounding box center [1253, 78] width 49 height 21
